Goal: Information Seeking & Learning: Find specific fact

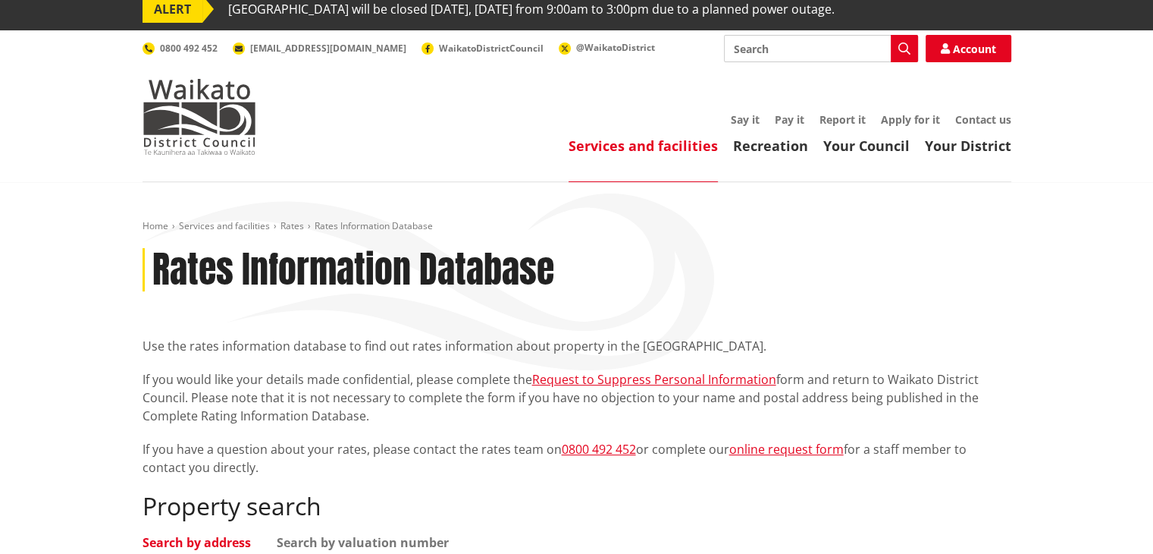
scroll to position [379, 0]
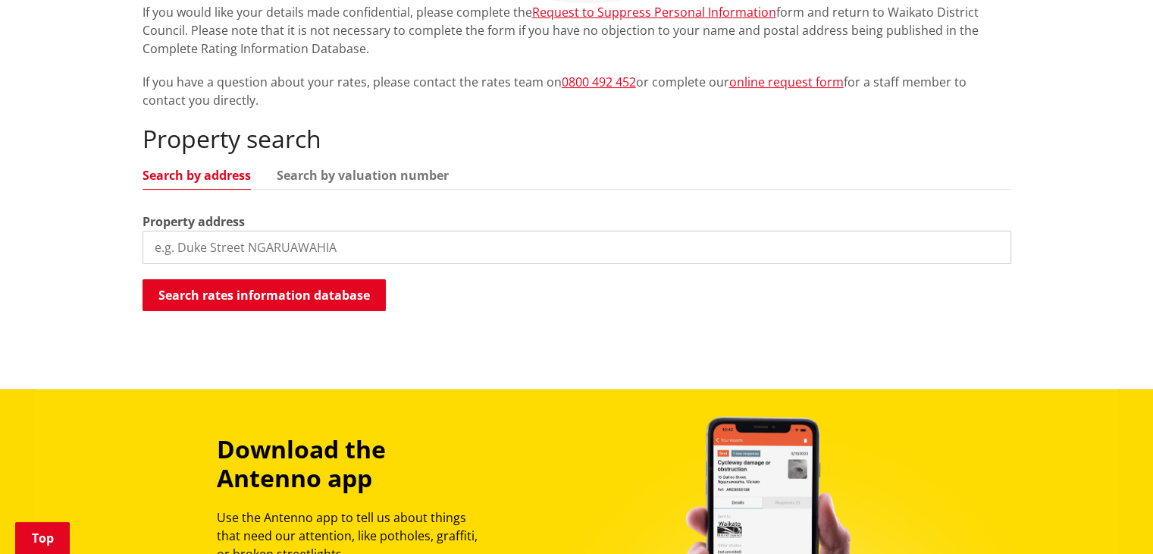
click at [188, 243] on input "search" at bounding box center [577, 247] width 869 height 33
paste input "[STREET_ADDRESS][PERSON_NAME]"
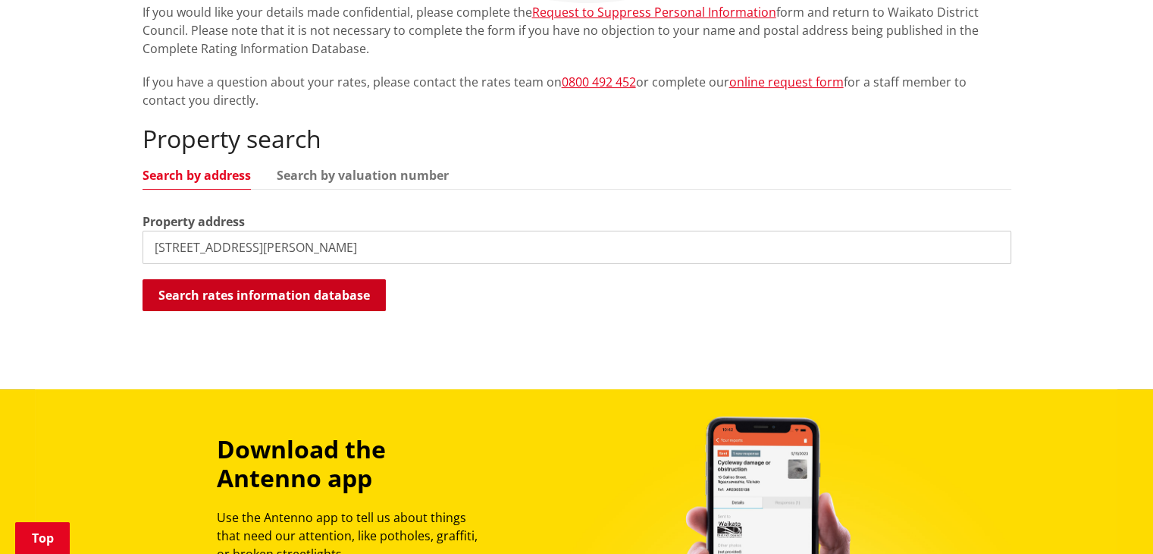
type input "[STREET_ADDRESS][PERSON_NAME]"
click at [312, 296] on button "Search rates information database" at bounding box center [264, 295] width 243 height 32
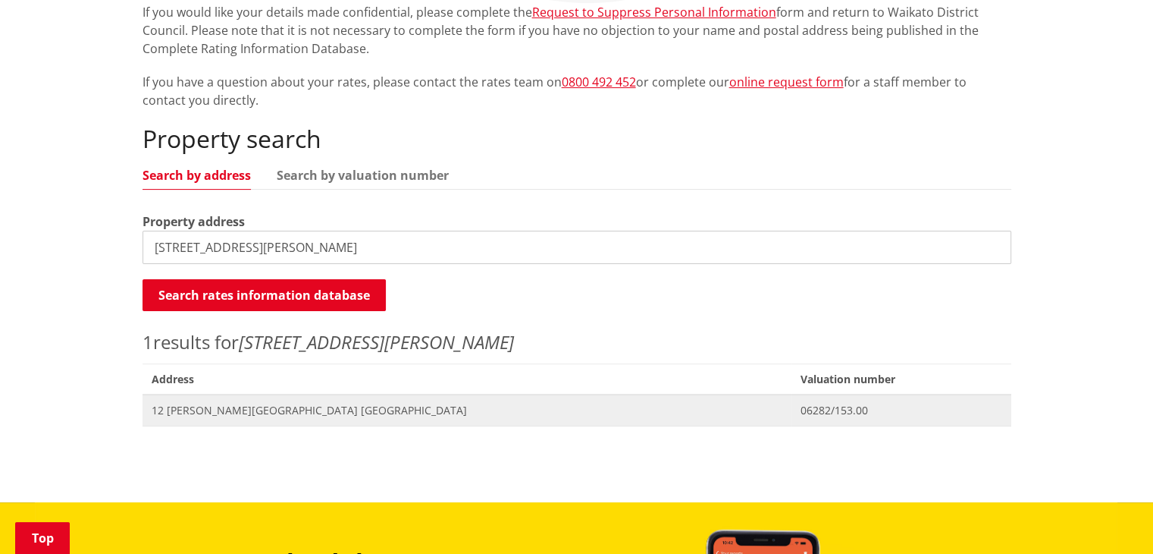
click at [234, 415] on span "12 [PERSON_NAME][GEOGRAPHIC_DATA] [GEOGRAPHIC_DATA]" at bounding box center [467, 410] width 631 height 15
